Goal: Understand site structure: Understand site structure

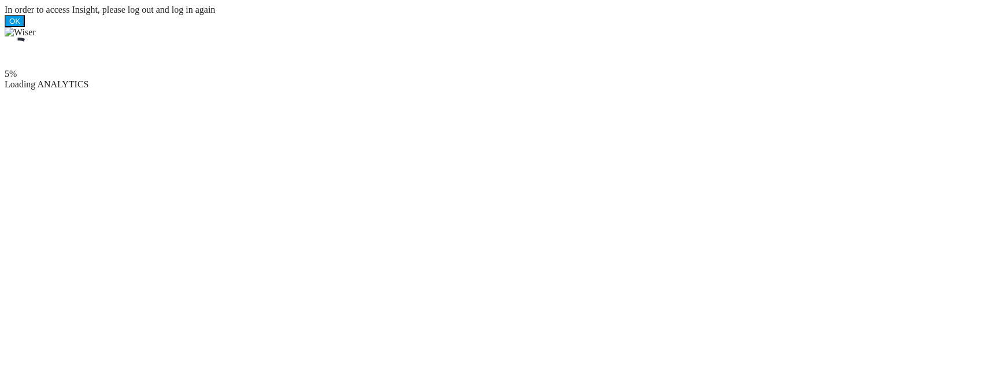
click at [216, 79] on div "5%" at bounding box center [500, 59] width 990 height 42
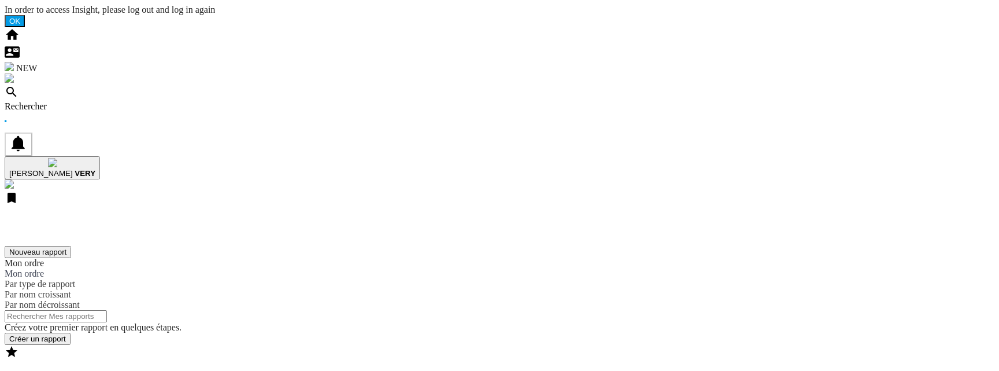
click at [318, 322] on md-content "Créez votre premier rapport en quelques étapes. Créer un rapport" at bounding box center [500, 333] width 990 height 23
click at [24, 63] on span "NEW" at bounding box center [26, 68] width 21 height 10
click at [298, 322] on md-content "Créez votre premier rapport en quelques étapes. Créer un rapport" at bounding box center [500, 333] width 990 height 23
click at [21, 63] on span "NEW" at bounding box center [26, 68] width 21 height 10
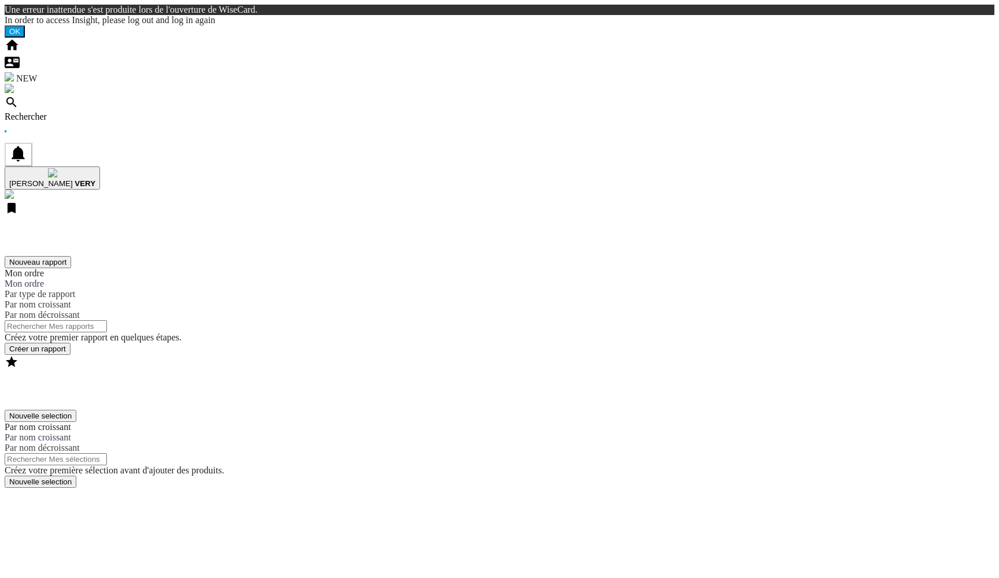
click at [267, 338] on md-content "Créez votre premier rapport en quelques étapes. Créer un rapport" at bounding box center [500, 343] width 990 height 23
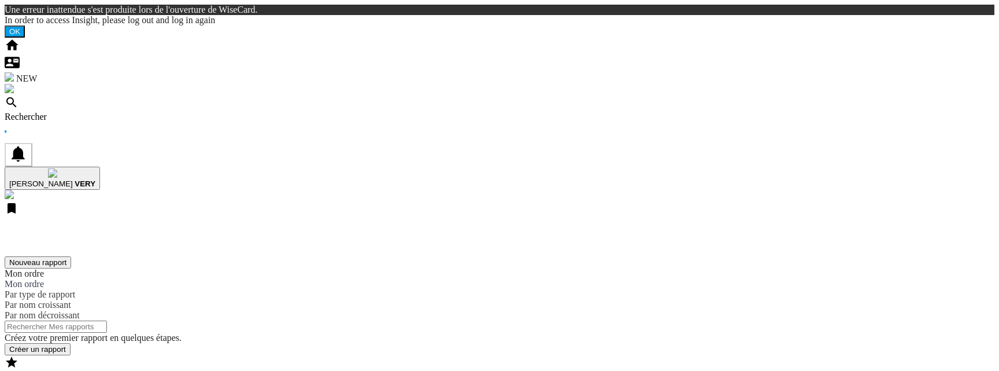
click at [14, 72] on img "WiseCard" at bounding box center [9, 76] width 9 height 9
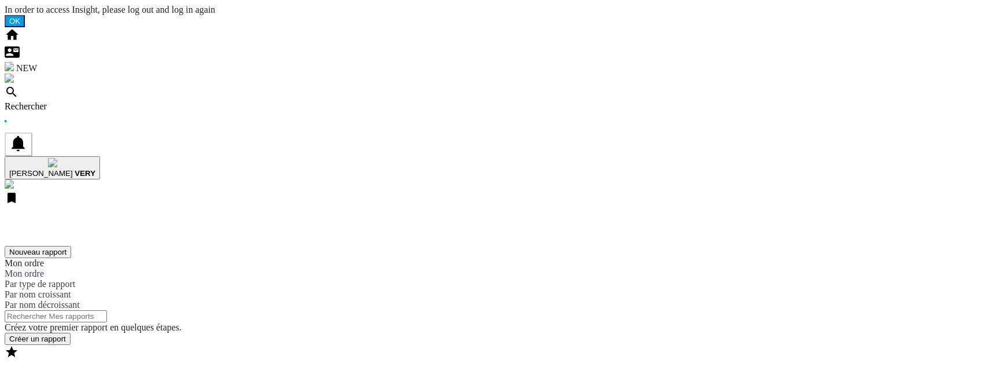
click at [14, 62] on img "WiseCard" at bounding box center [9, 66] width 9 height 9
click at [182, 322] on md-content "Créez votre premier rapport en quelques étapes. Créer un rapport" at bounding box center [500, 333] width 990 height 23
click at [327, 322] on md-content "Créez votre premier rapport en quelques étapes. Créer un rapport" at bounding box center [500, 333] width 990 height 23
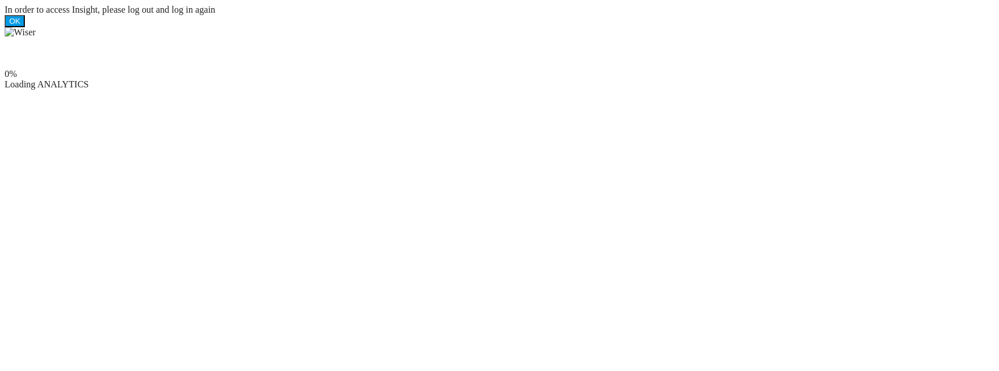
click at [220, 90] on div "Loading ANALYTICS" at bounding box center [500, 84] width 990 height 10
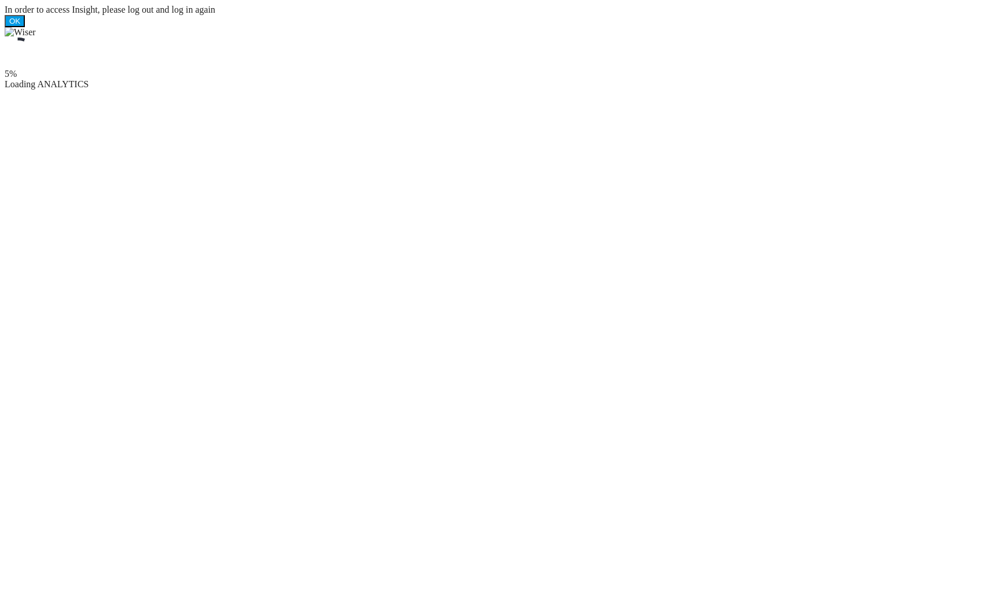
click at [407, 90] on ms-splash-screen "5% Loading ANALYTICS" at bounding box center [500, 58] width 990 height 62
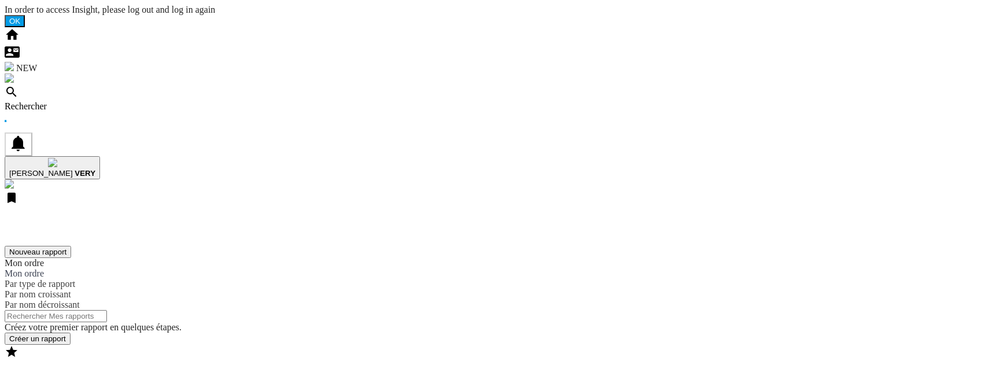
click at [193, 322] on md-content "Créez votre premier rapport en quelques étapes. Créer un rapport" at bounding box center [500, 333] width 990 height 23
click at [14, 62] on img "WiseCard" at bounding box center [9, 66] width 9 height 9
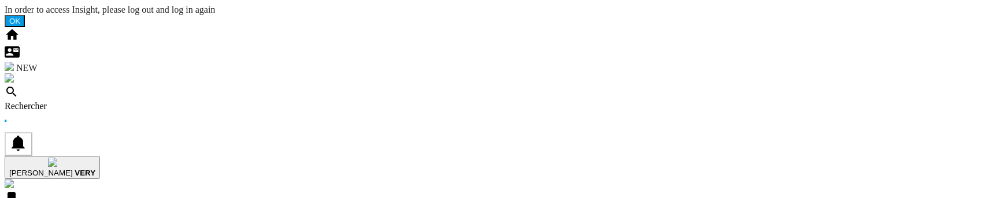
click at [14, 62] on img "WiseCard" at bounding box center [9, 66] width 9 height 9
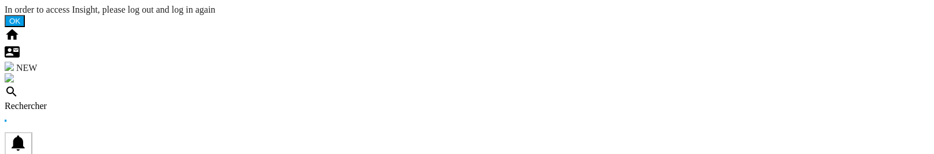
click at [24, 63] on span "NEW" at bounding box center [26, 68] width 21 height 10
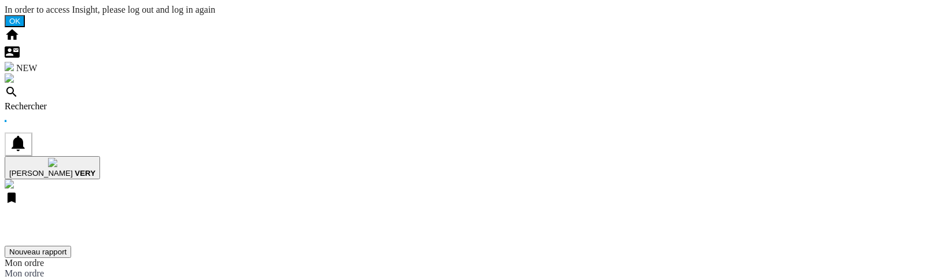
click at [14, 62] on img "WiseCard" at bounding box center [9, 66] width 9 height 9
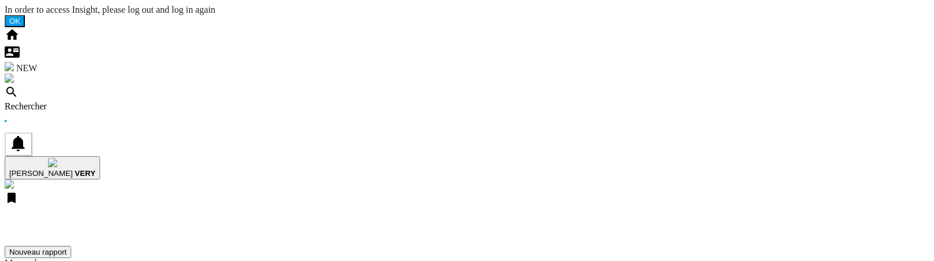
click at [14, 62] on img "WiseCard" at bounding box center [9, 66] width 9 height 9
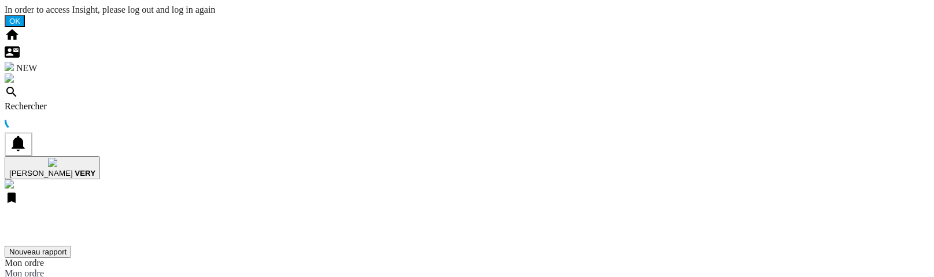
click at [19, 63] on span "NEW" at bounding box center [26, 68] width 21 height 10
